Goal: Information Seeking & Learning: Learn about a topic

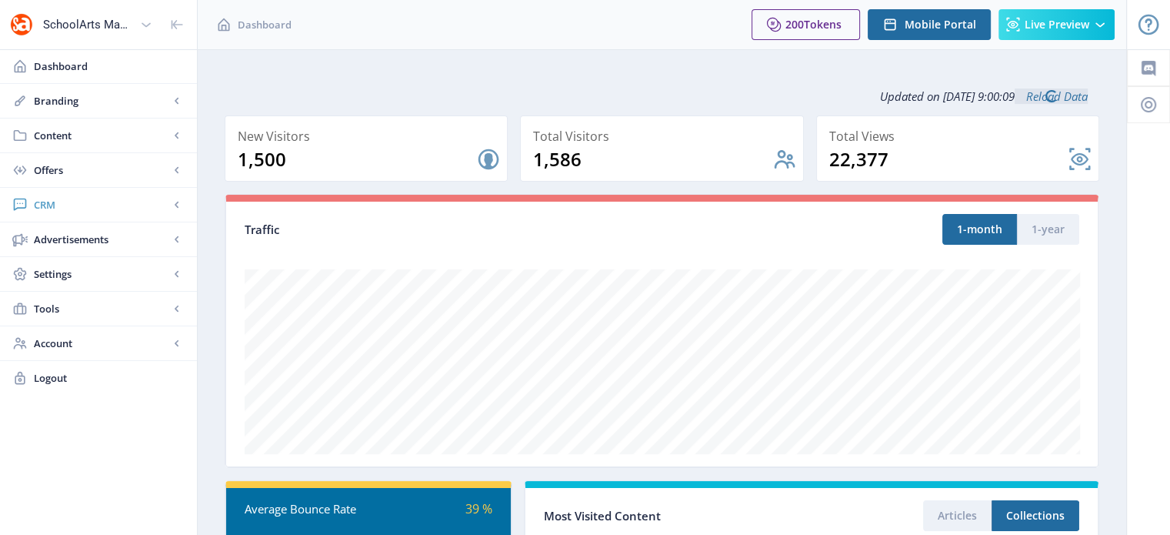
click at [56, 192] on link "CRM" at bounding box center [98, 205] width 197 height 34
click at [78, 242] on span "Readers" at bounding box center [115, 239] width 132 height 15
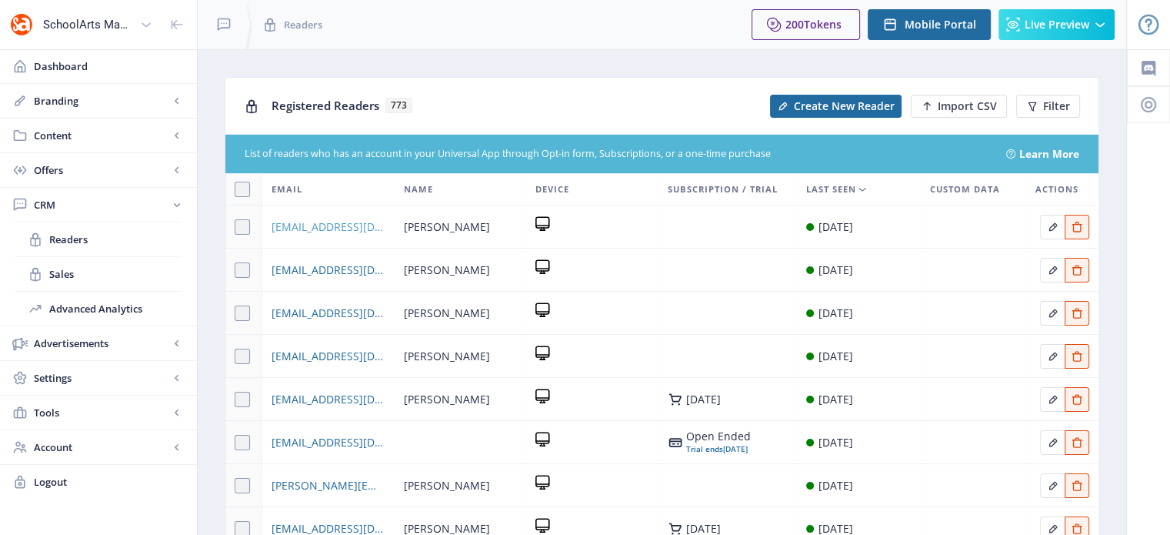
click at [332, 226] on span "[EMAIL_ADDRESS][DOMAIN_NAME]" at bounding box center [328, 227] width 113 height 18
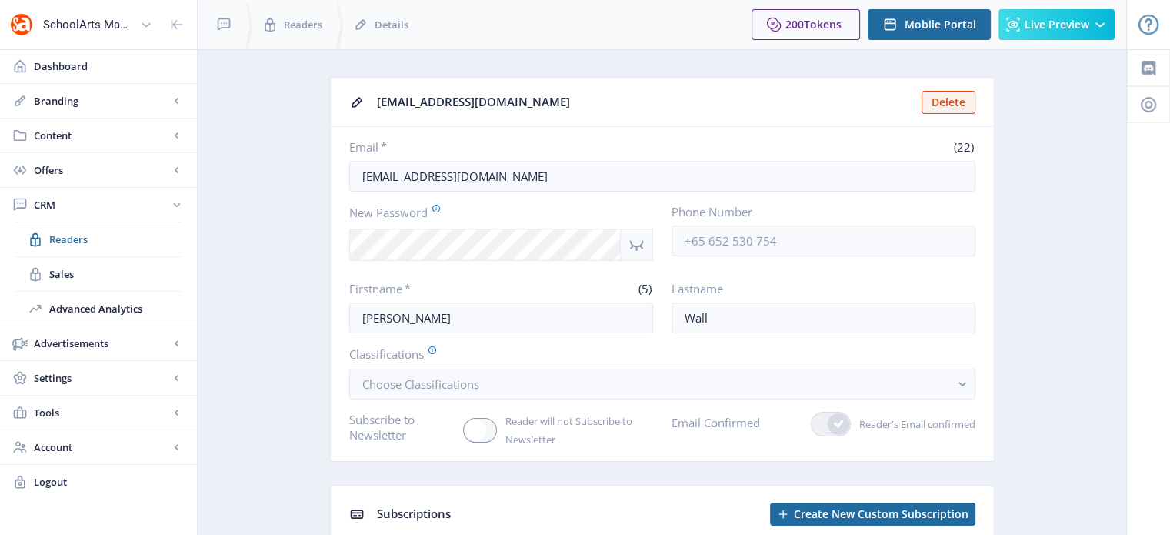
scroll to position [103, 0]
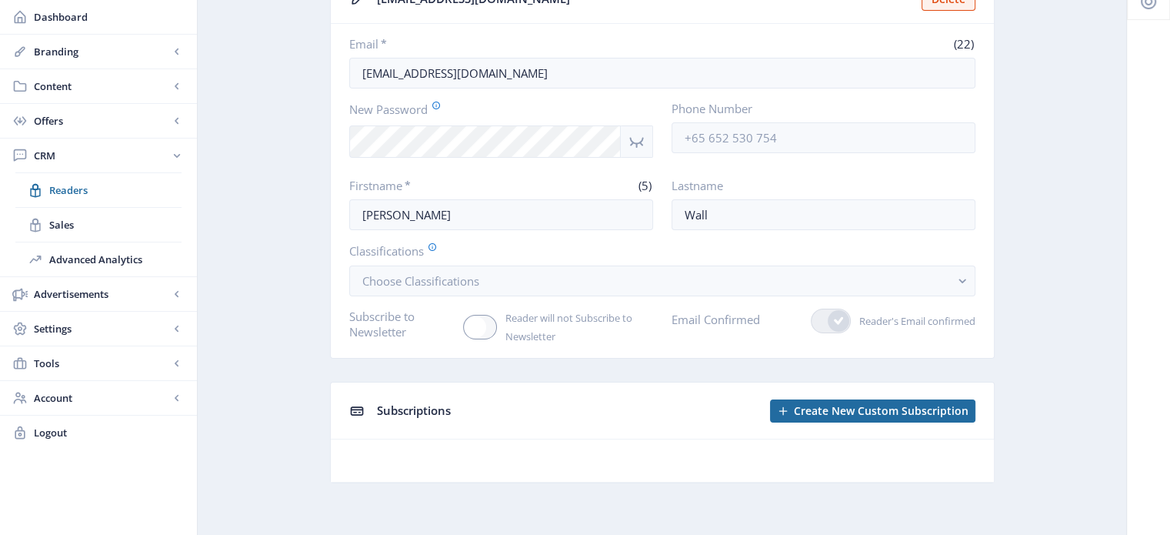
click at [410, 405] on span "Subscriptions" at bounding box center [414, 409] width 74 height 15
click at [72, 183] on span "Readers" at bounding box center [115, 189] width 132 height 15
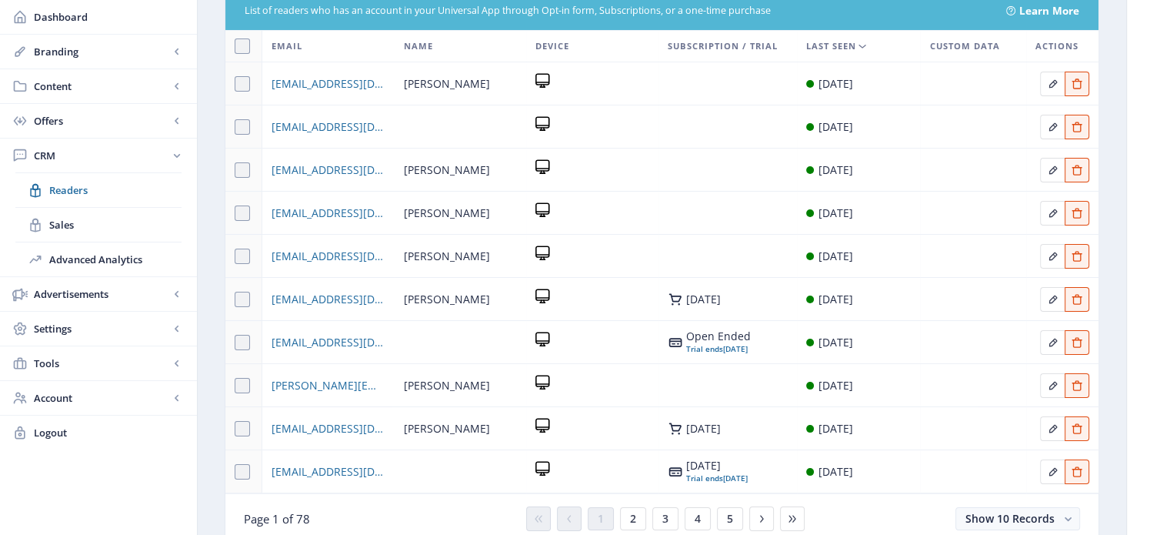
scroll to position [184, 0]
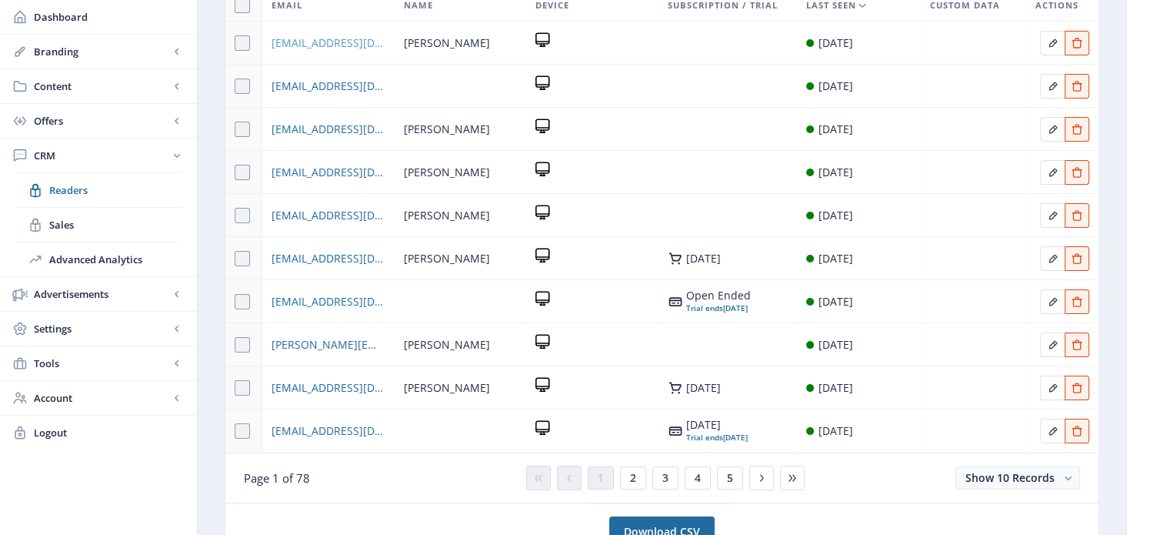
click at [345, 42] on span "[EMAIL_ADDRESS][DOMAIN_NAME]" at bounding box center [328, 43] width 113 height 18
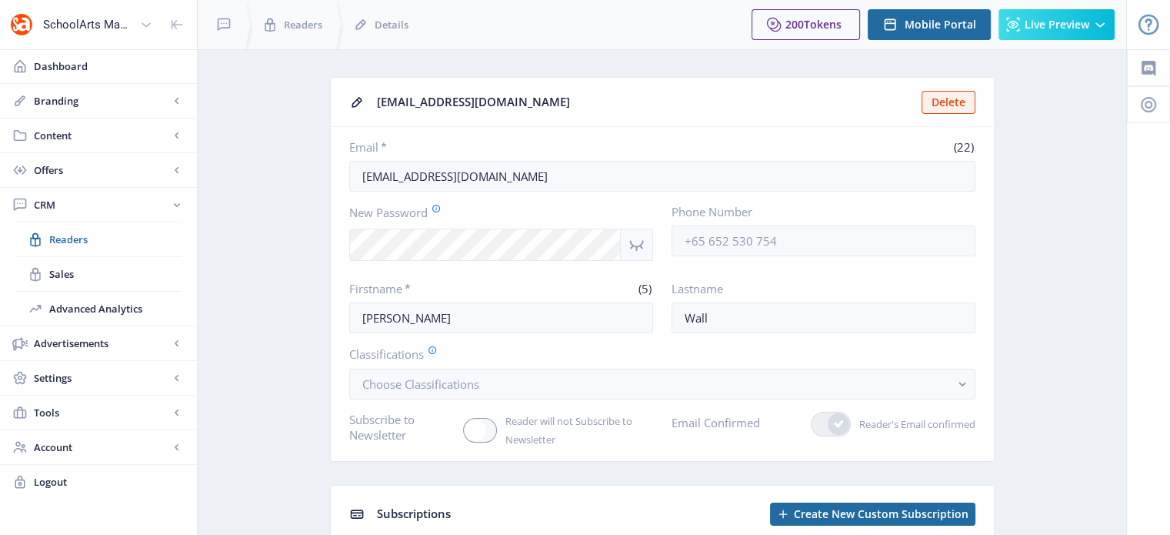
scroll to position [103, 0]
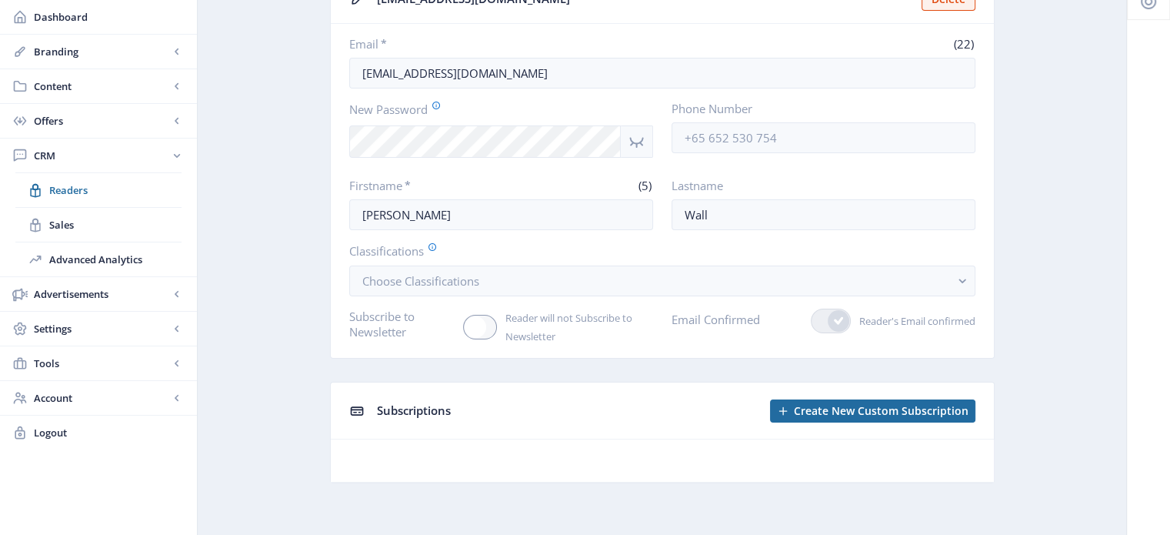
click at [395, 405] on span "Subscriptions" at bounding box center [414, 409] width 74 height 15
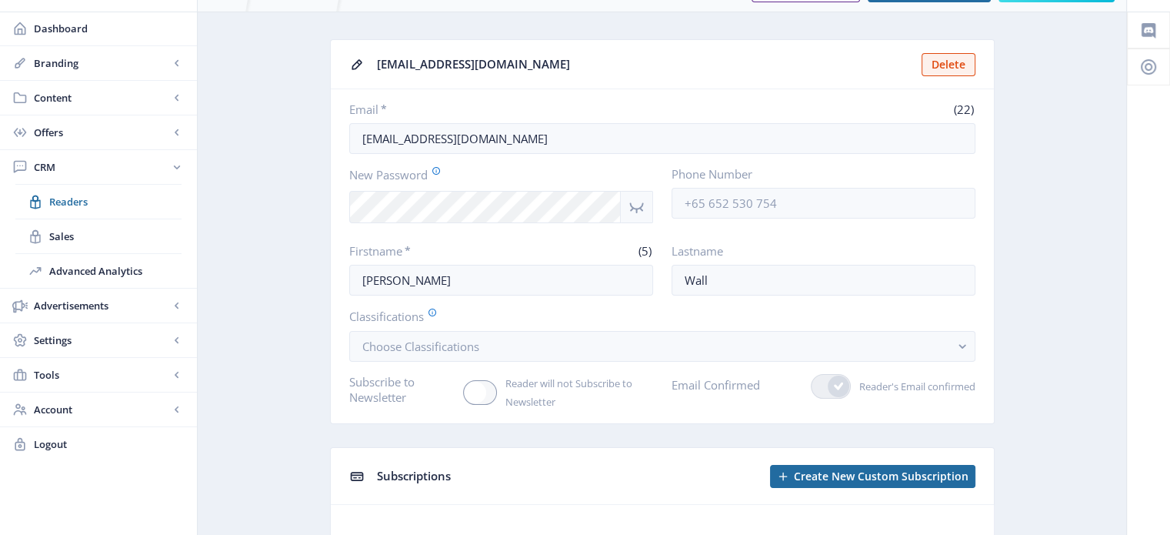
scroll to position [38, 0]
